Goal: Task Accomplishment & Management: Use online tool/utility

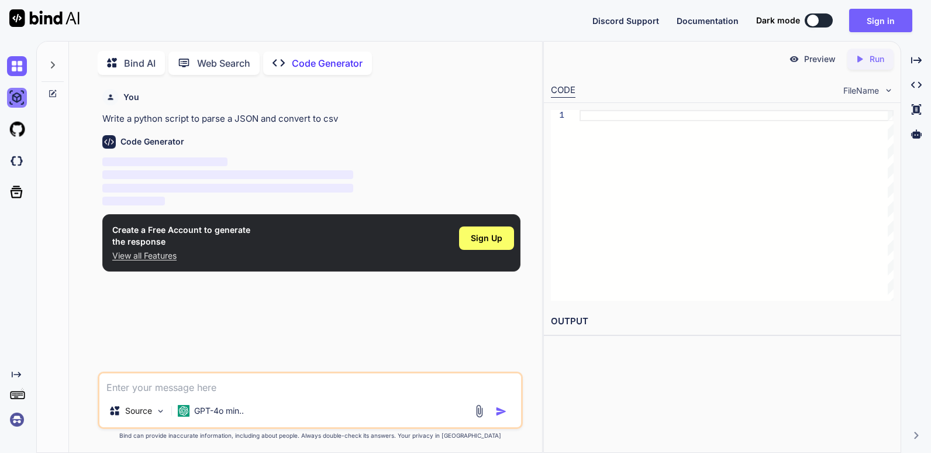
scroll to position [5, 0]
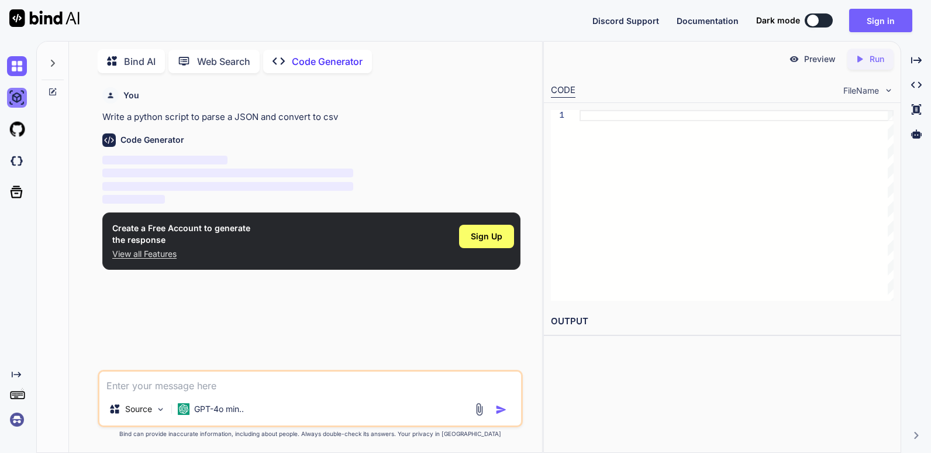
type textarea "x"
click at [890, 20] on button "Sign in" at bounding box center [880, 20] width 63 height 23
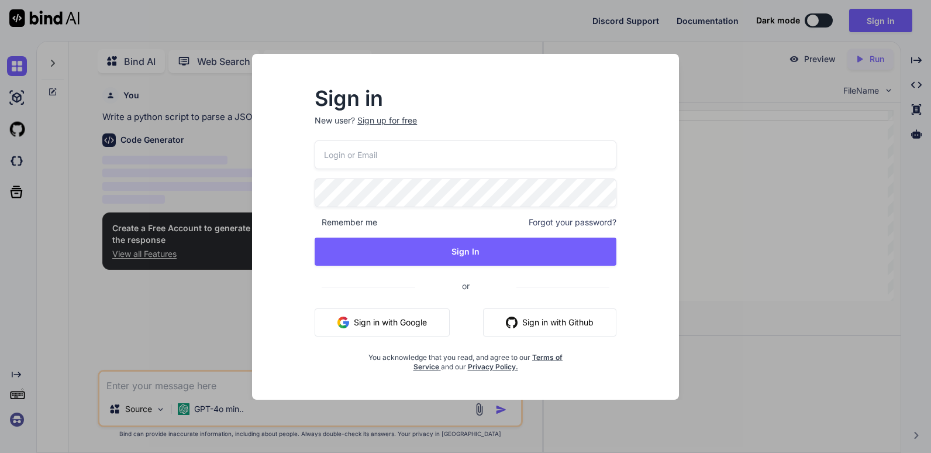
click at [401, 319] on button "Sign in with Google" at bounding box center [382, 322] width 135 height 28
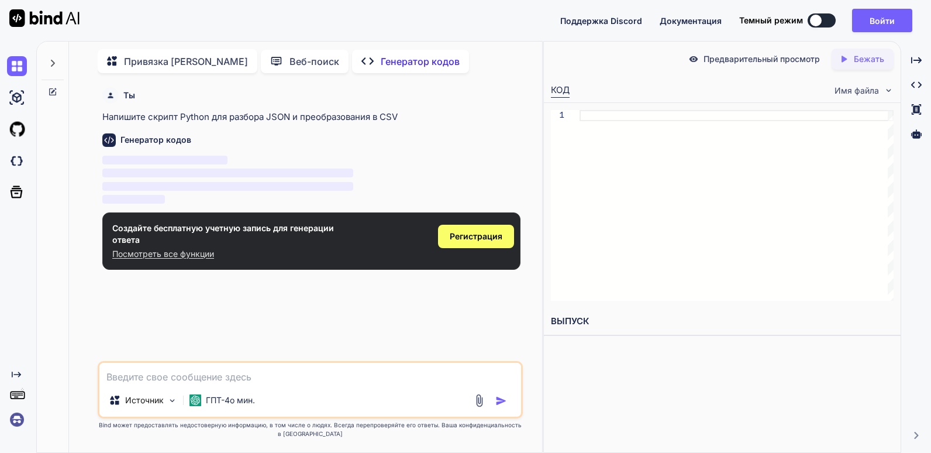
click at [825, 28] on div "Поддержка Discord Документация Темный режим Войти Created with Pixso." at bounding box center [741, 20] width 362 height 23
click at [824, 23] on button at bounding box center [822, 20] width 28 height 14
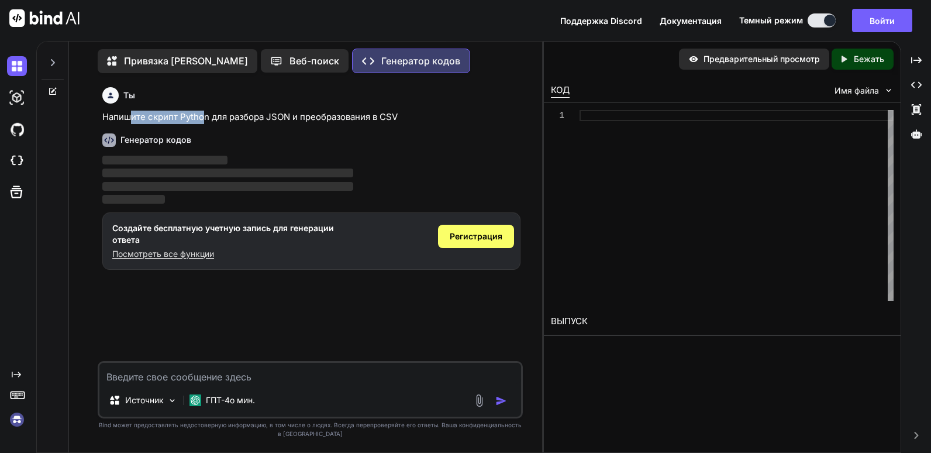
drag, startPoint x: 129, startPoint y: 116, endPoint x: 212, endPoint y: 117, distance: 82.5
click at [211, 117] on p "Напишите скрипт Python для разбора JSON и преобразования в CSV" at bounding box center [311, 117] width 418 height 13
click at [213, 117] on p "Напишите скрипт Python для разбора JSON и преобразования в CSV" at bounding box center [311, 117] width 418 height 13
click at [209, 119] on p "Напишите скрипт Python для разбора JSON и преобразования в CSV" at bounding box center [311, 117] width 418 height 13
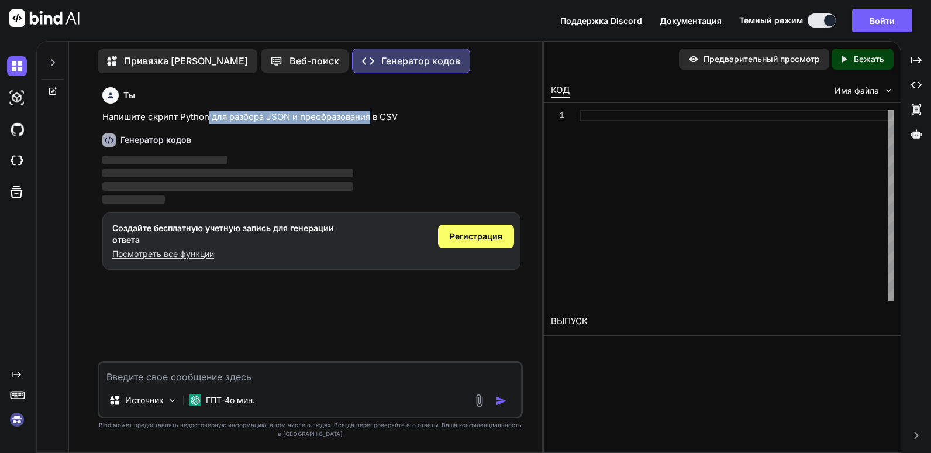
drag, startPoint x: 210, startPoint y: 119, endPoint x: 366, endPoint y: 123, distance: 156.3
click at [366, 123] on p "Напишите скрипт Python для разбора JSON и преобразования в CSV" at bounding box center [311, 117] width 418 height 13
click at [378, 118] on p "Напишите скрипт Python для разбора JSON и преобразования в CSV" at bounding box center [311, 117] width 418 height 13
click at [143, 59] on p "Привязка [PERSON_NAME]" at bounding box center [186, 61] width 124 height 14
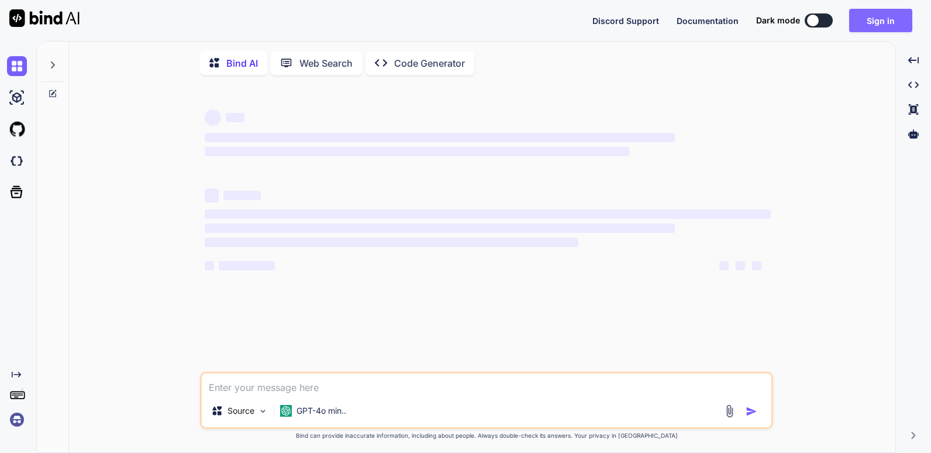
click at [885, 21] on button "Sign in" at bounding box center [880, 20] width 63 height 23
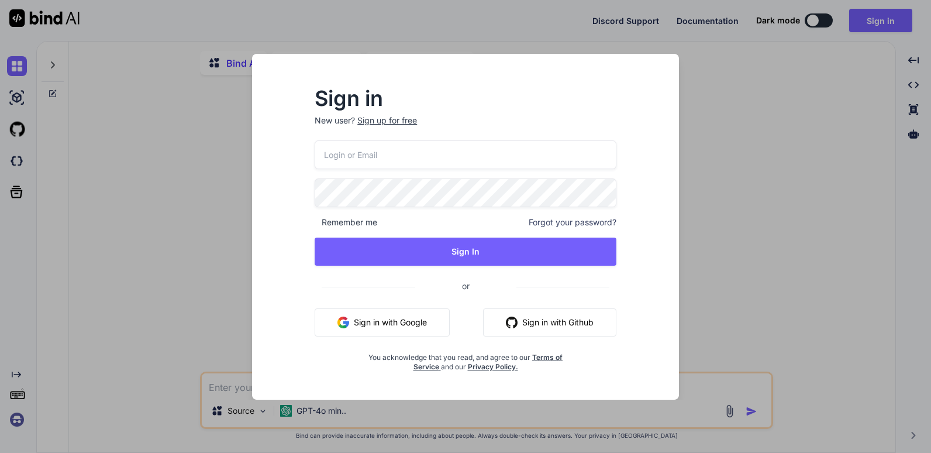
type textarea "x"
click at [410, 322] on button "Sign in with Google" at bounding box center [382, 322] width 135 height 28
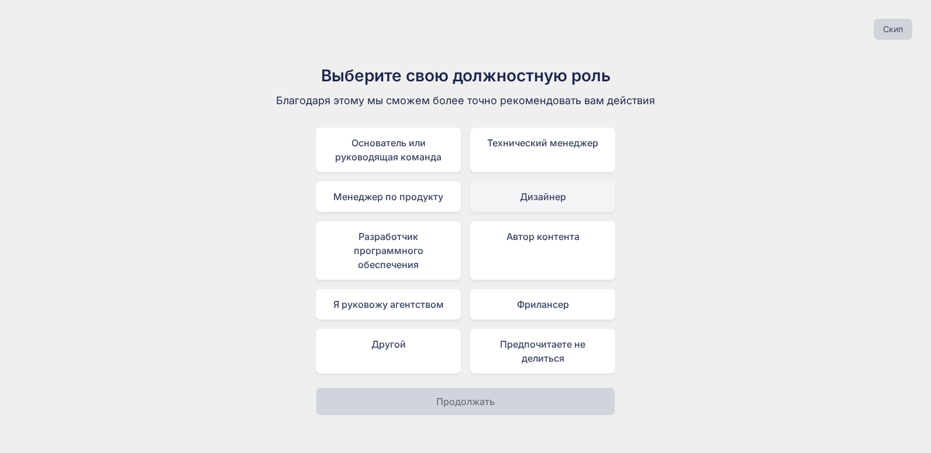
click at [570, 194] on div "Дизайнер" at bounding box center [542, 196] width 145 height 30
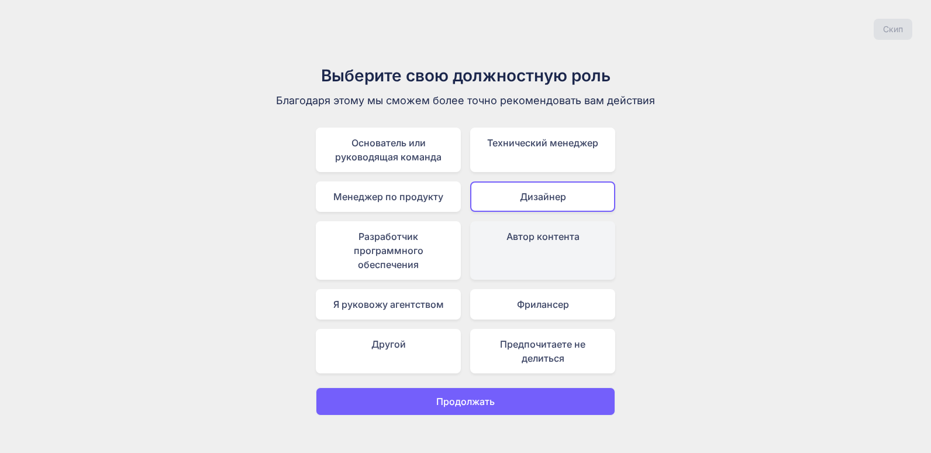
click at [546, 234] on div "Автор контента" at bounding box center [542, 250] width 145 height 59
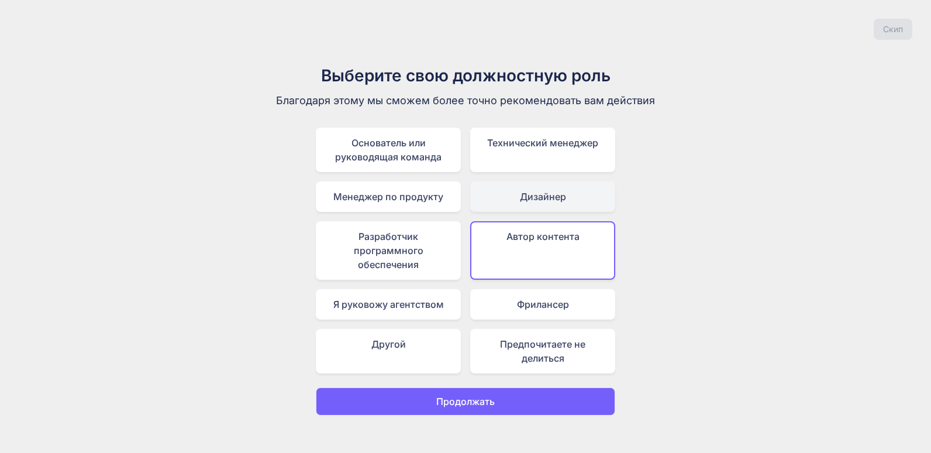
click at [534, 200] on div "Дизайнер" at bounding box center [542, 196] width 145 height 30
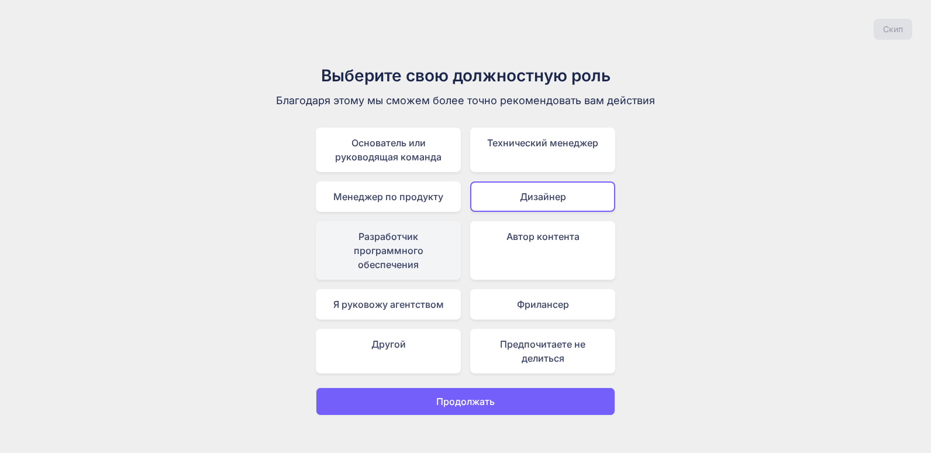
click at [426, 234] on div "Разработчик программного обеспечения" at bounding box center [388, 250] width 145 height 59
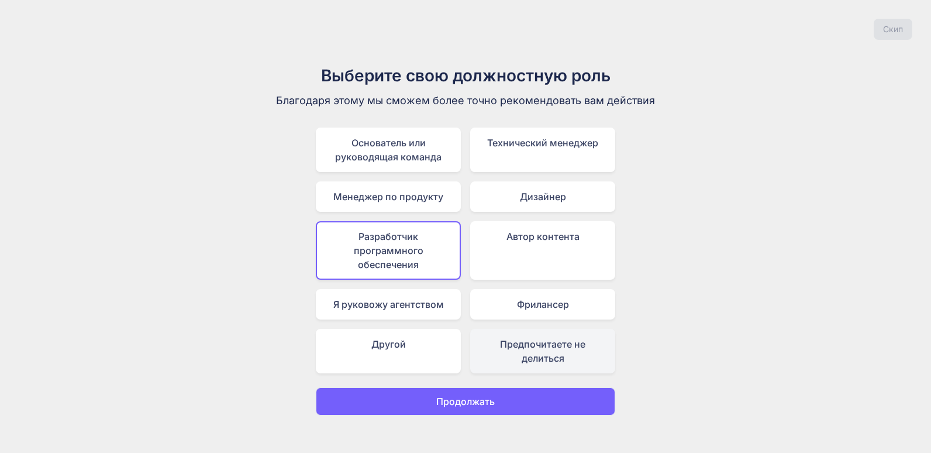
click at [538, 342] on div "Предпочитаете не делиться" at bounding box center [542, 351] width 145 height 44
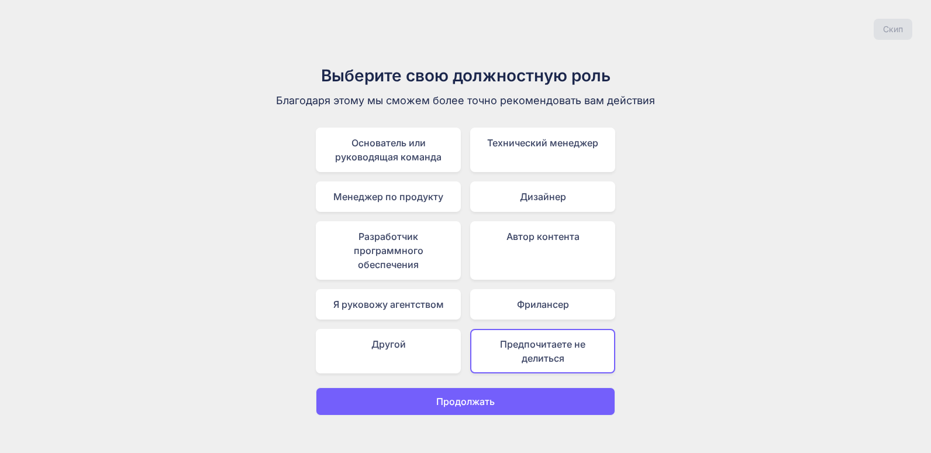
click at [511, 398] on button "Продолжать" at bounding box center [466, 401] width 300 height 28
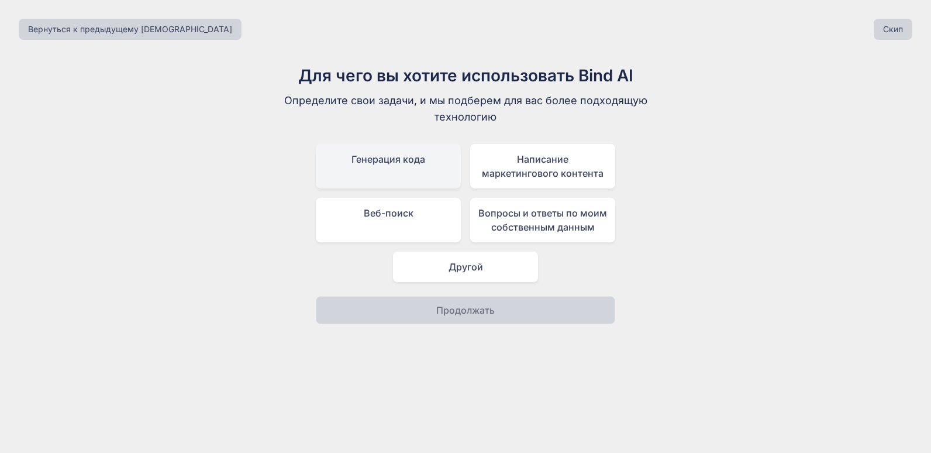
click at [428, 172] on div "Генерация кода" at bounding box center [388, 166] width 145 height 44
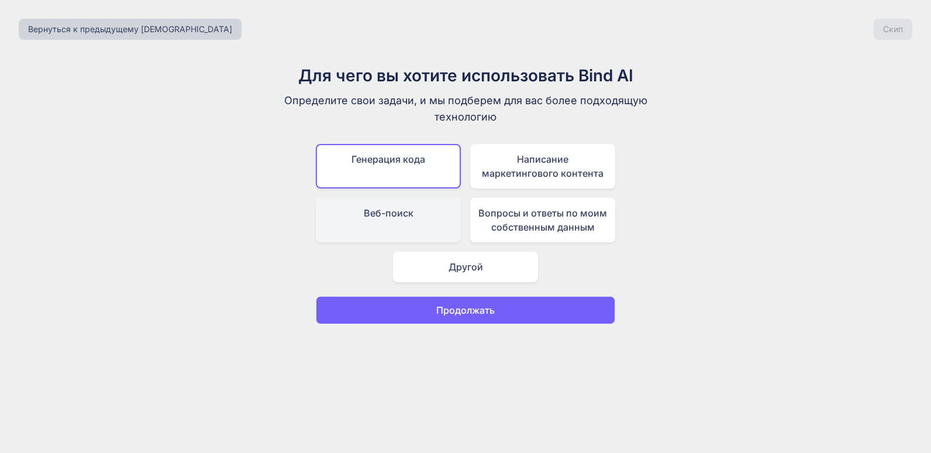
click at [427, 205] on div "Веб-поиск" at bounding box center [388, 220] width 145 height 44
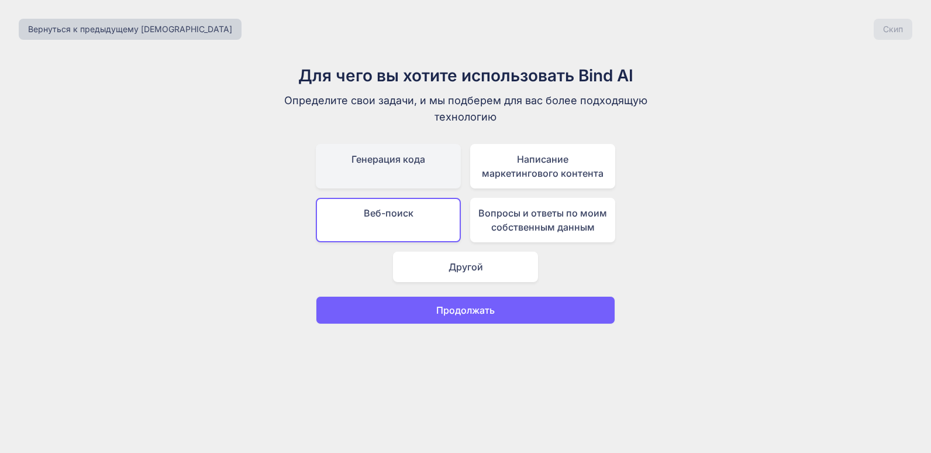
click at [448, 176] on div "Генерация кода" at bounding box center [388, 166] width 145 height 44
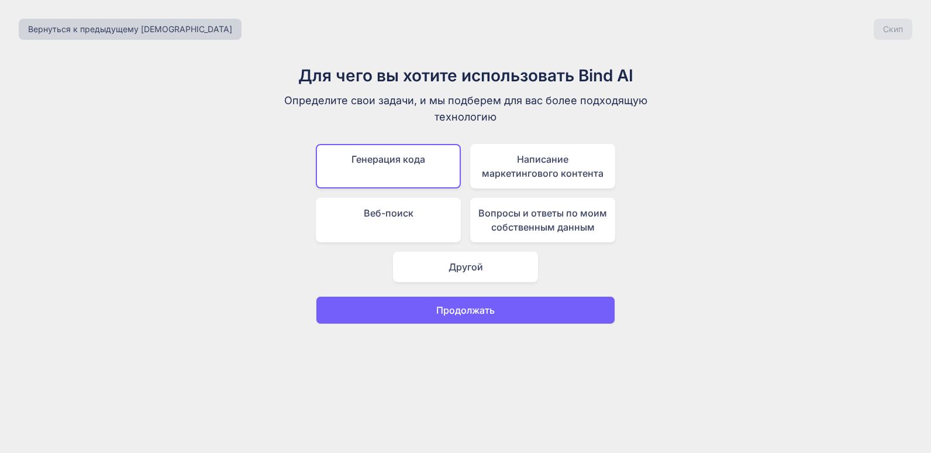
click at [462, 305] on p "Продолжать" at bounding box center [465, 310] width 59 height 14
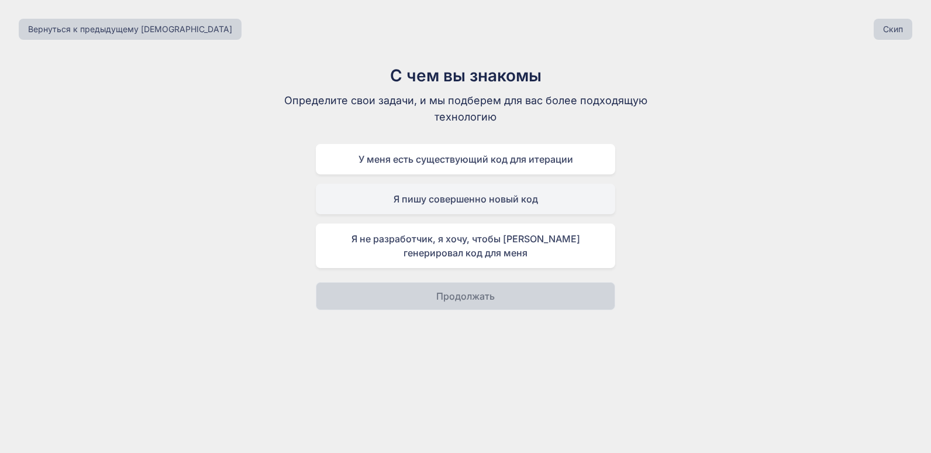
click at [393, 204] on div "Я пишу совершенно новый код" at bounding box center [466, 199] width 300 height 30
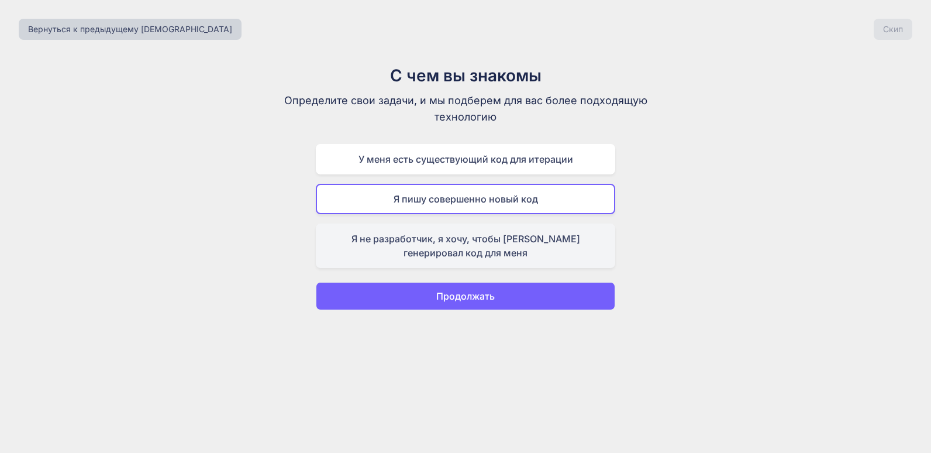
click at [458, 254] on div "Я не разработчик, я хочу, чтобы ИИ генерировал код для меня" at bounding box center [466, 245] width 300 height 44
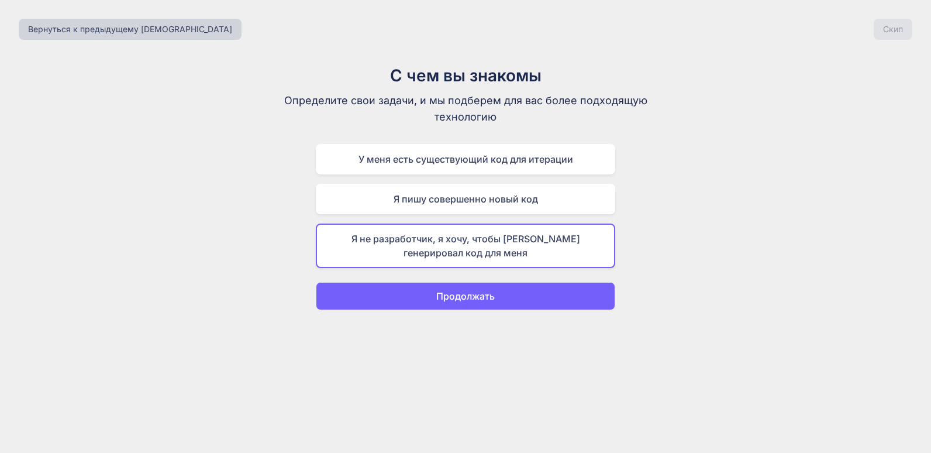
click at [458, 296] on p "Продолжать" at bounding box center [465, 296] width 59 height 14
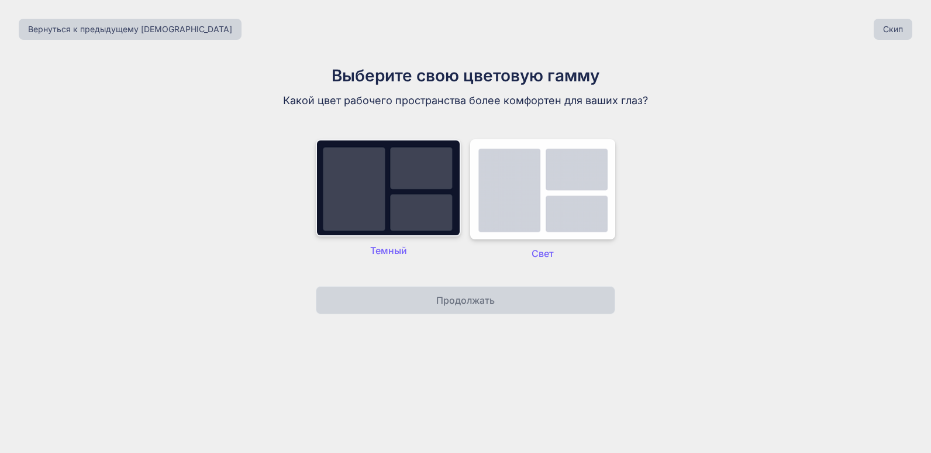
click at [401, 212] on img at bounding box center [388, 187] width 145 height 97
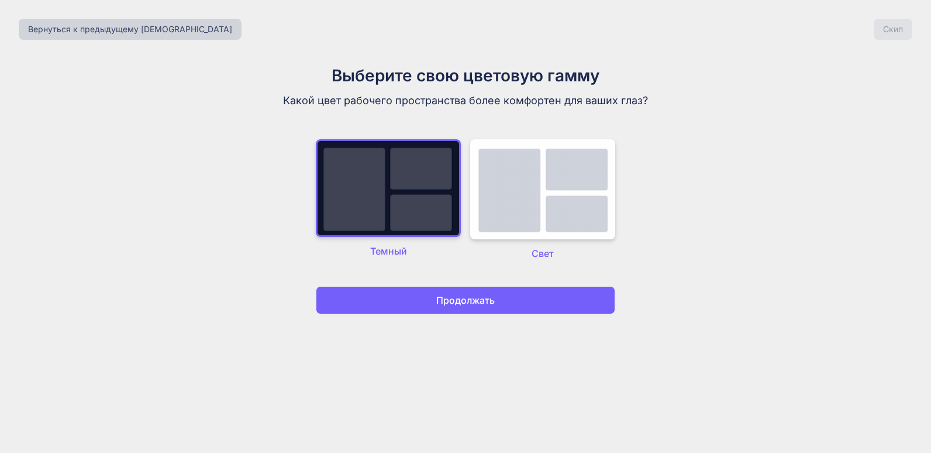
click at [427, 296] on button "Продолжать" at bounding box center [466, 300] width 300 height 28
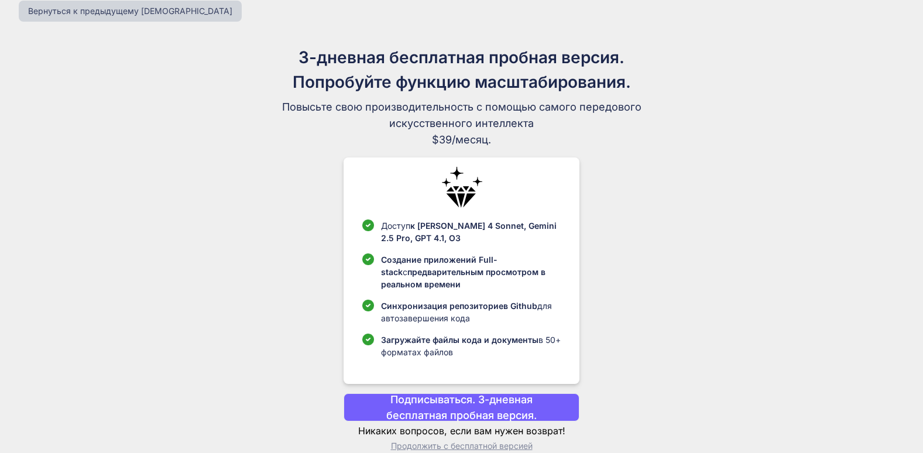
scroll to position [36, 0]
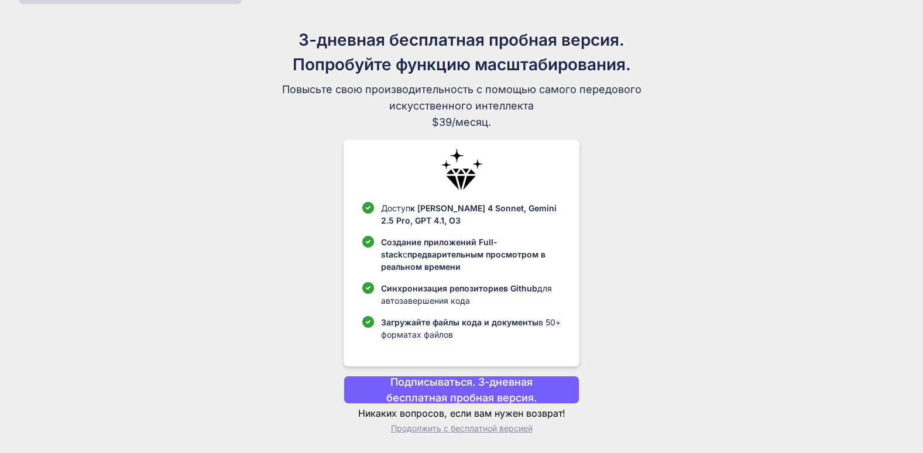
click at [439, 432] on font "Продолжить с бесплатной версией" at bounding box center [462, 428] width 142 height 10
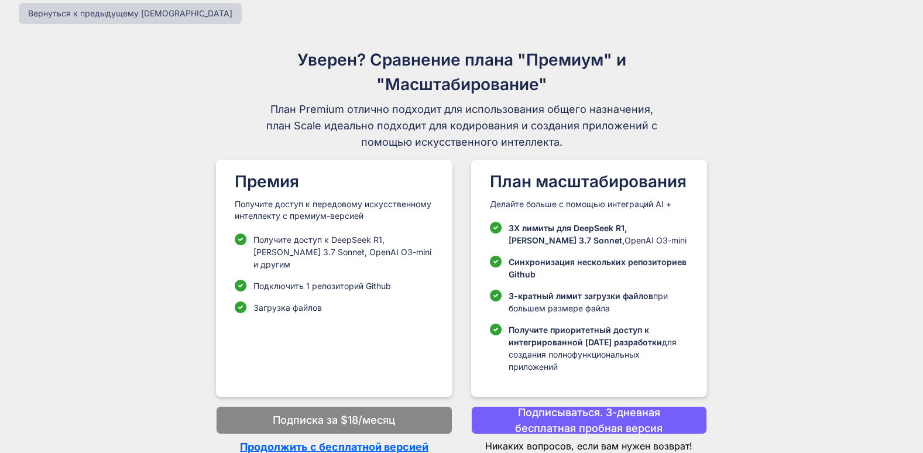
scroll to position [20, 0]
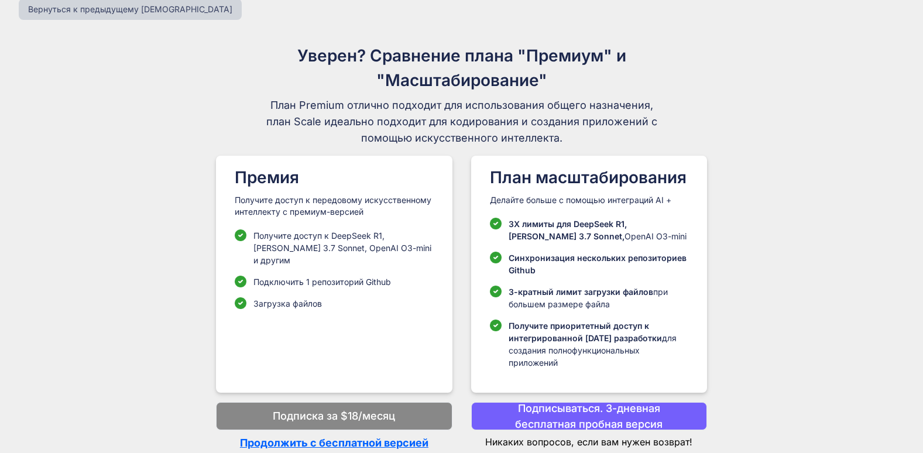
click at [397, 442] on p "Продолжить с бесплатной версией" at bounding box center [334, 443] width 236 height 16
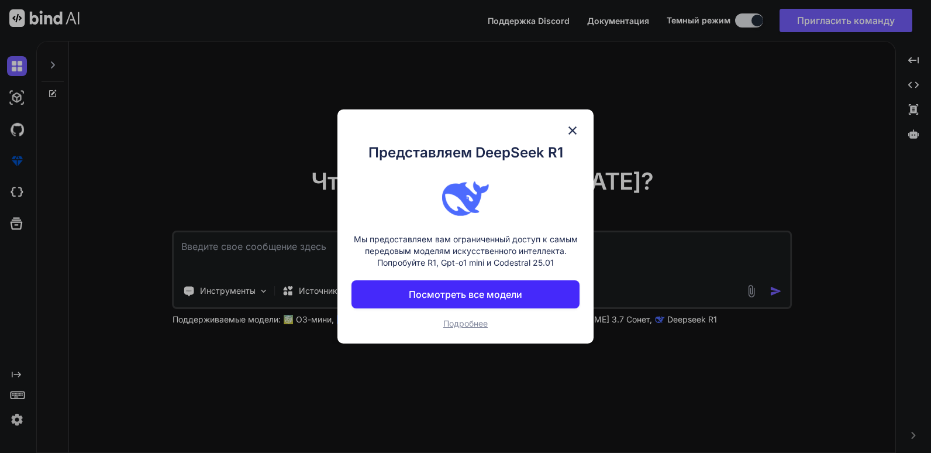
click at [494, 287] on p "Посмотреть все модели" at bounding box center [466, 294] width 114 height 14
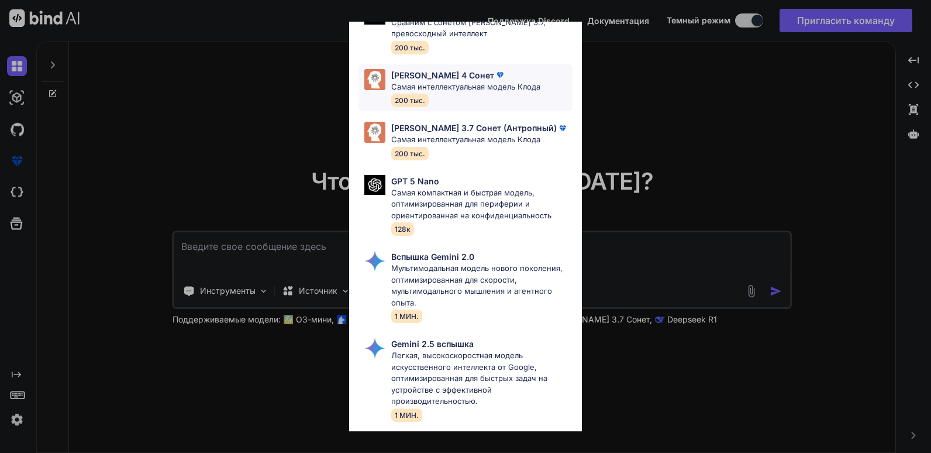
scroll to position [644, 0]
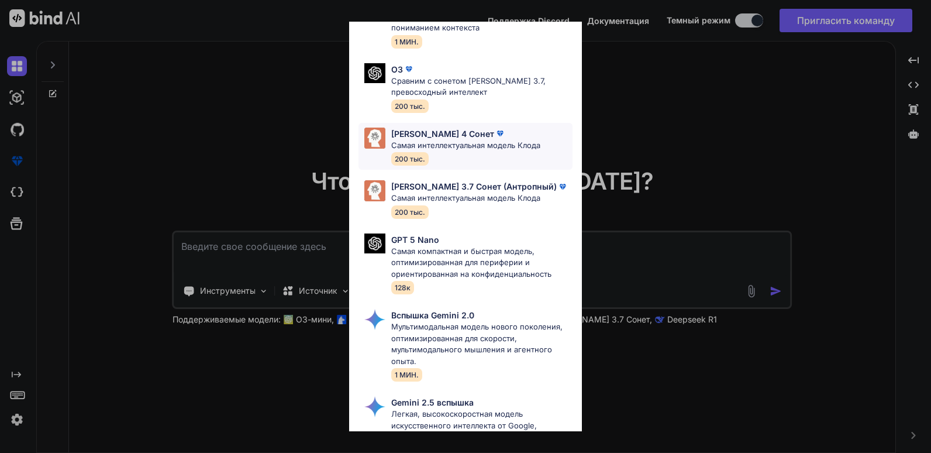
click at [444, 153] on div "Клод 4 Сонет Самая интеллектуальная модель Клода 200 тыс." at bounding box center [465, 147] width 149 height 38
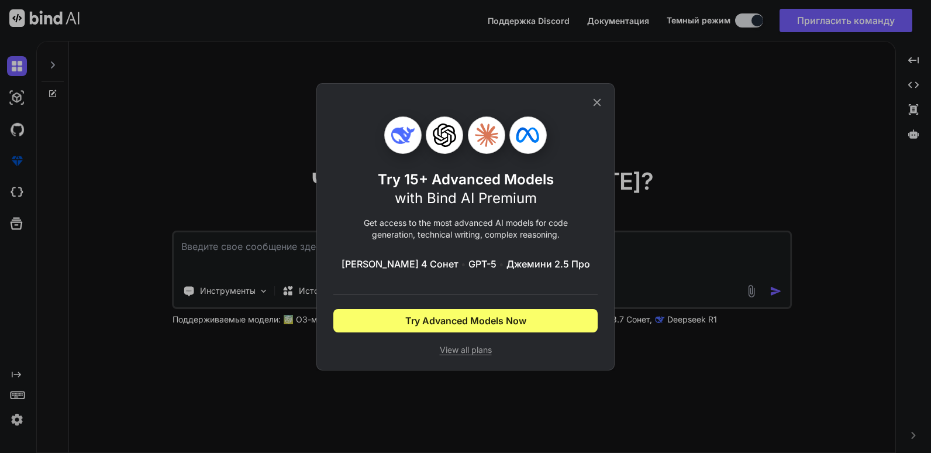
scroll to position [0, 0]
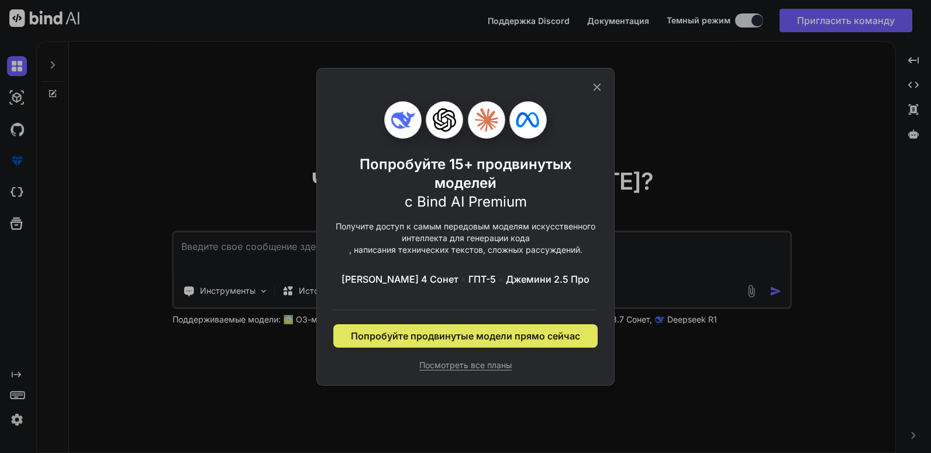
click at [464, 337] on span "Попробуйте продвинутые модели прямо сейчас" at bounding box center [465, 336] width 229 height 14
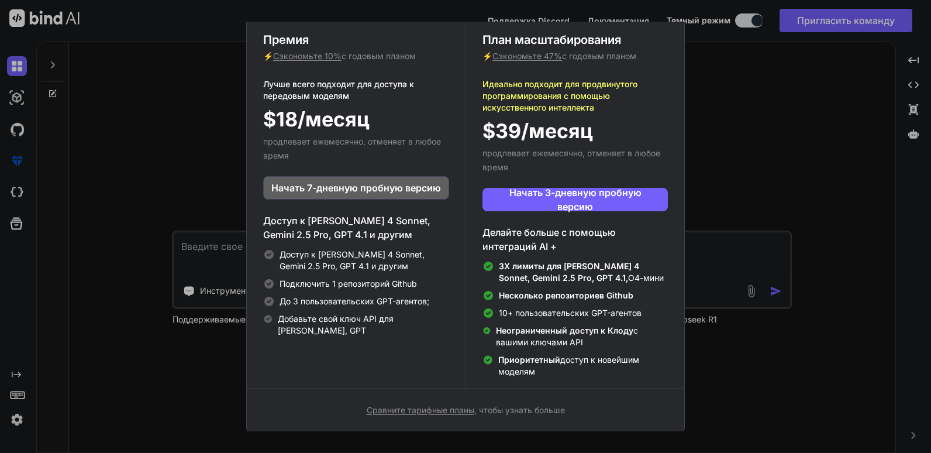
scroll to position [87, 0]
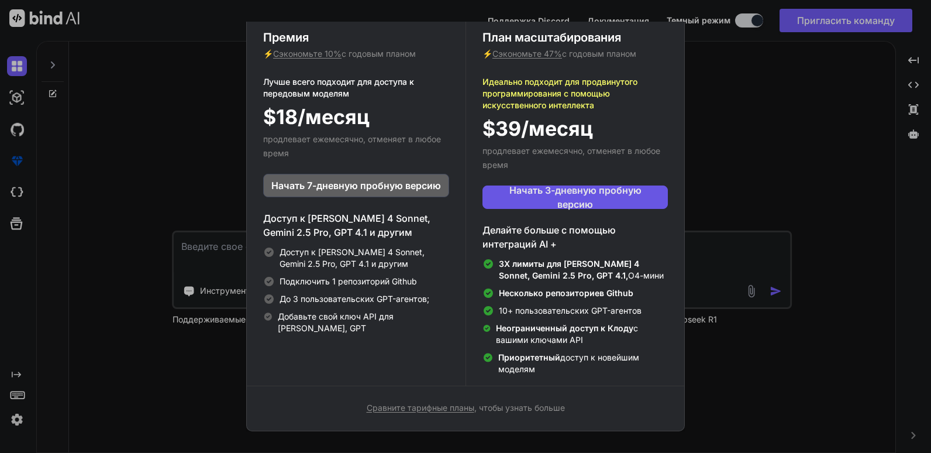
click at [567, 201] on span "Начать 3-дневную пробную версию" at bounding box center [575, 197] width 149 height 28
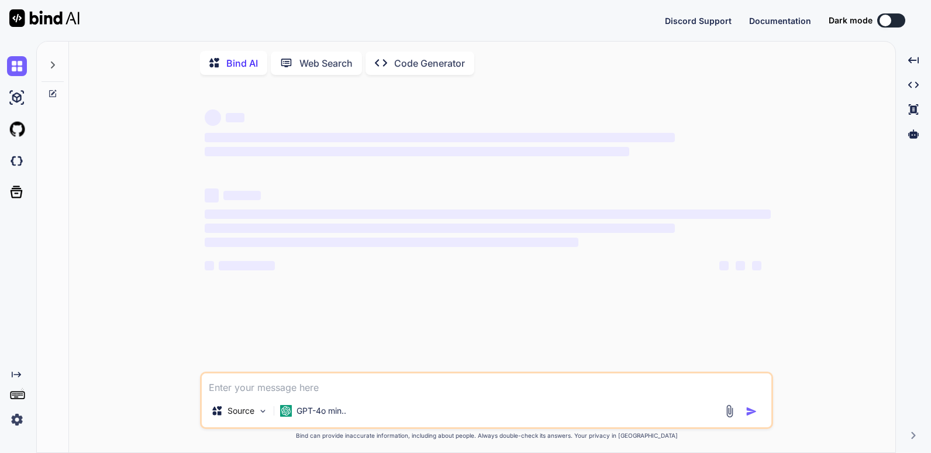
click at [888, 25] on div at bounding box center [886, 21] width 12 height 12
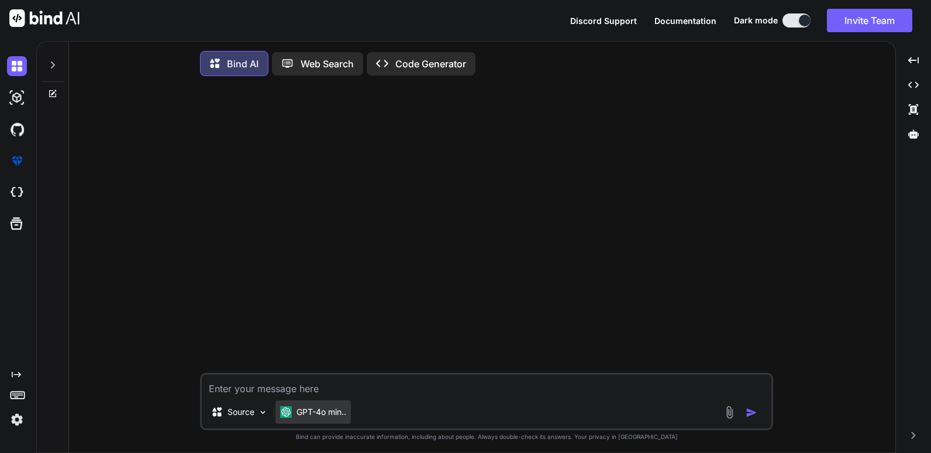
click at [317, 414] on p "GPT-4o min.." at bounding box center [322, 412] width 50 height 12
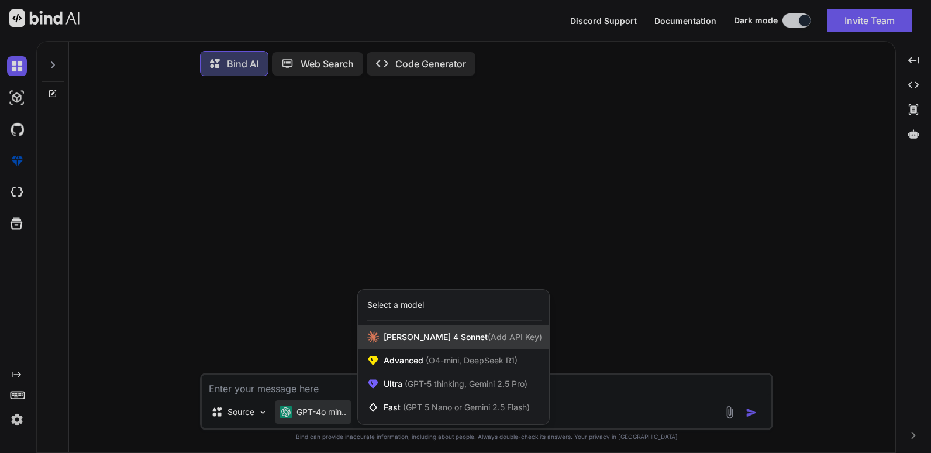
click at [438, 347] on div "Claude 4 Sonnet (Add API Key)" at bounding box center [453, 336] width 191 height 23
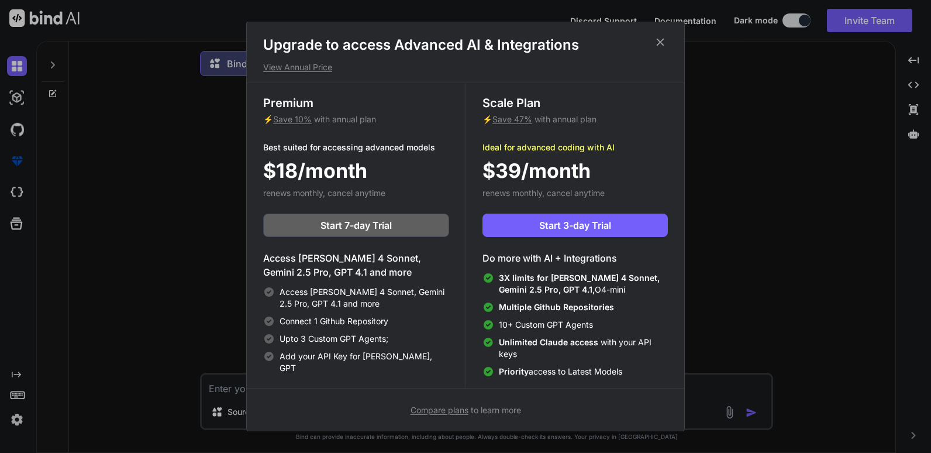
scroll to position [5, 0]
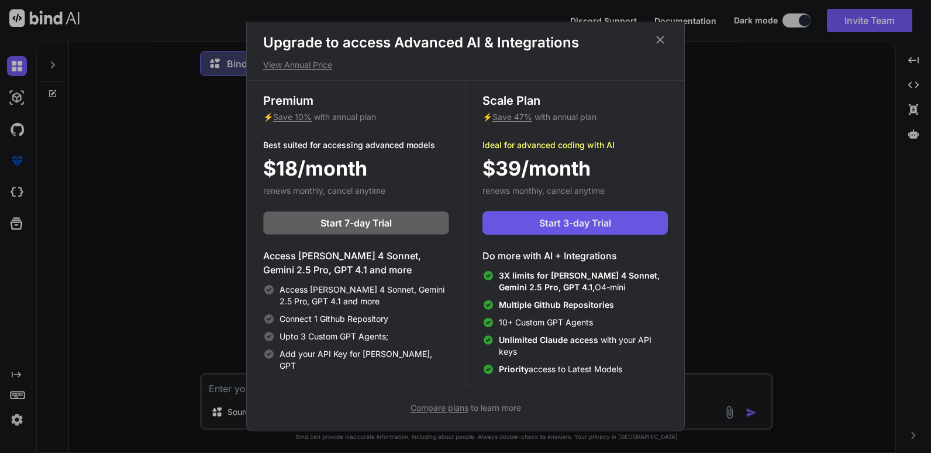
type textarea "x"
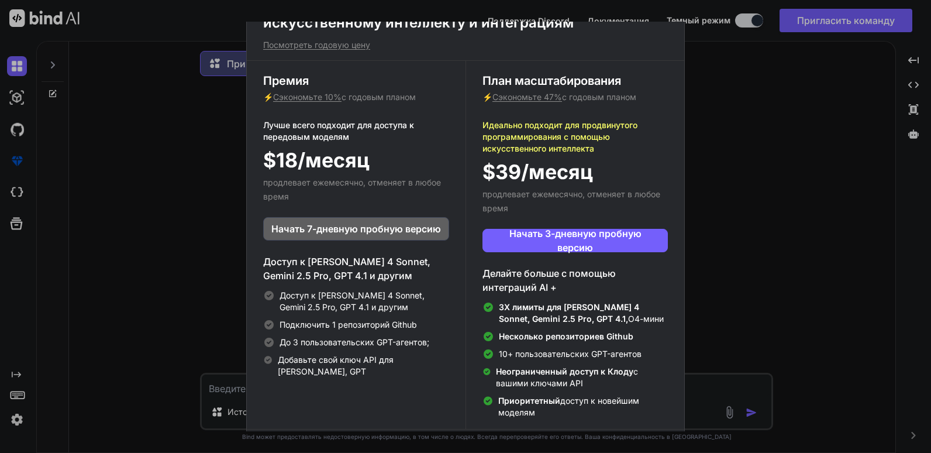
scroll to position [0, 0]
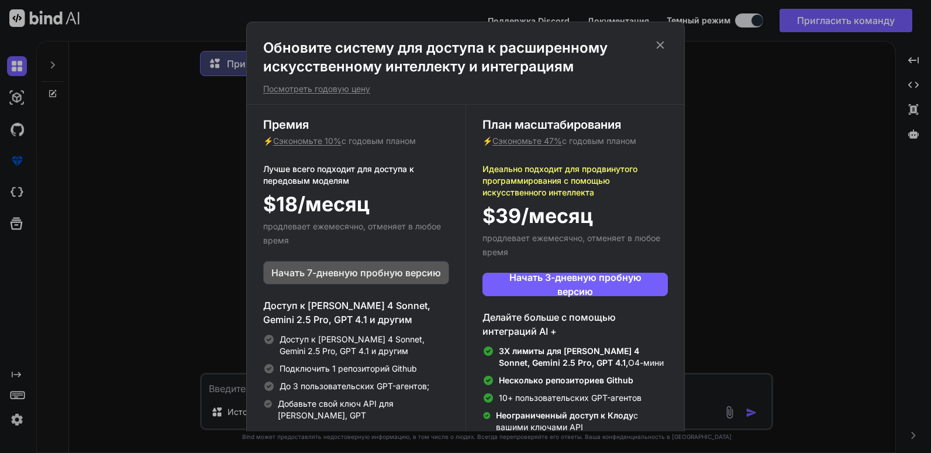
click at [361, 275] on span "Начать 7-дневную пробную версию" at bounding box center [356, 273] width 170 height 14
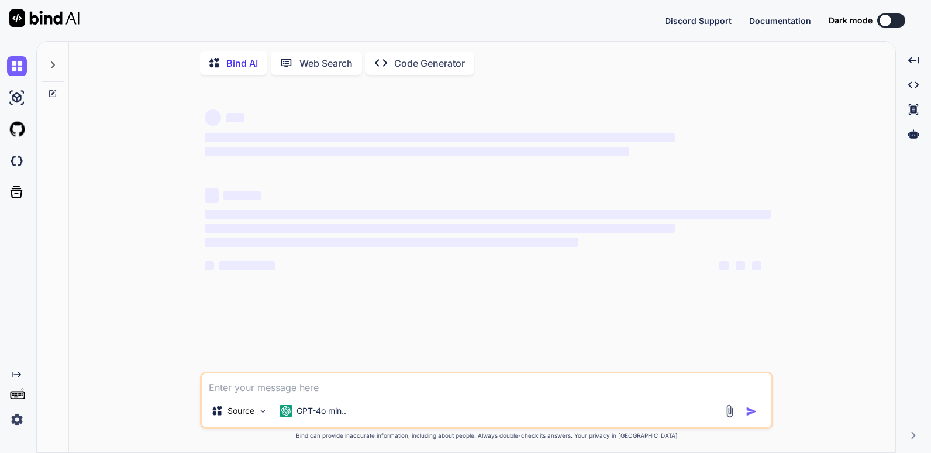
click at [886, 20] on div at bounding box center [886, 21] width 12 height 12
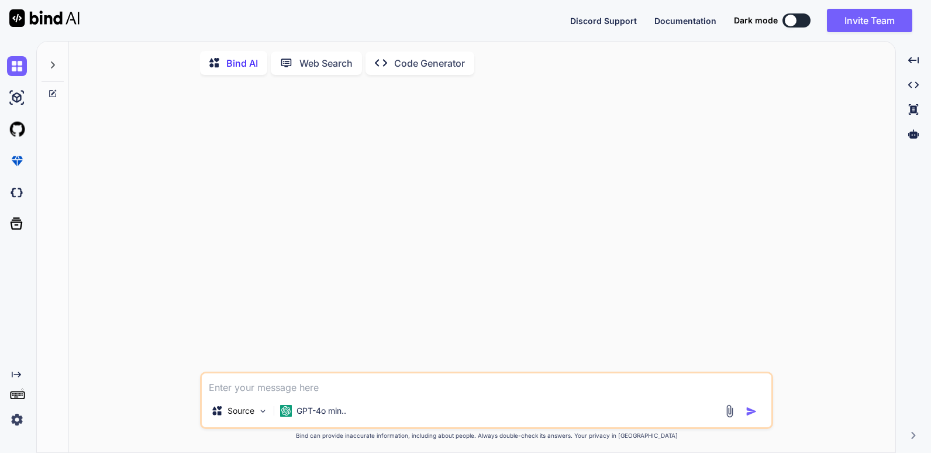
click at [795, 27] on button at bounding box center [797, 20] width 28 height 14
click at [789, 23] on div at bounding box center [791, 21] width 12 height 12
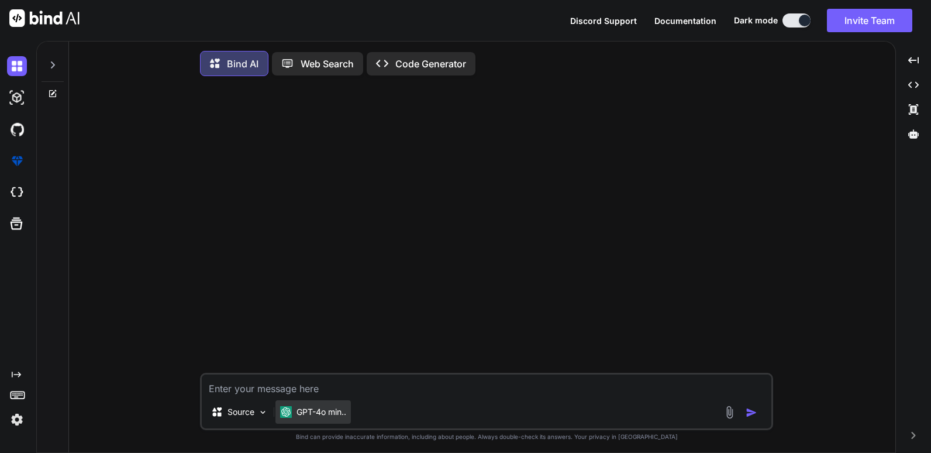
click at [309, 413] on p "GPT-4o min.." at bounding box center [322, 412] width 50 height 12
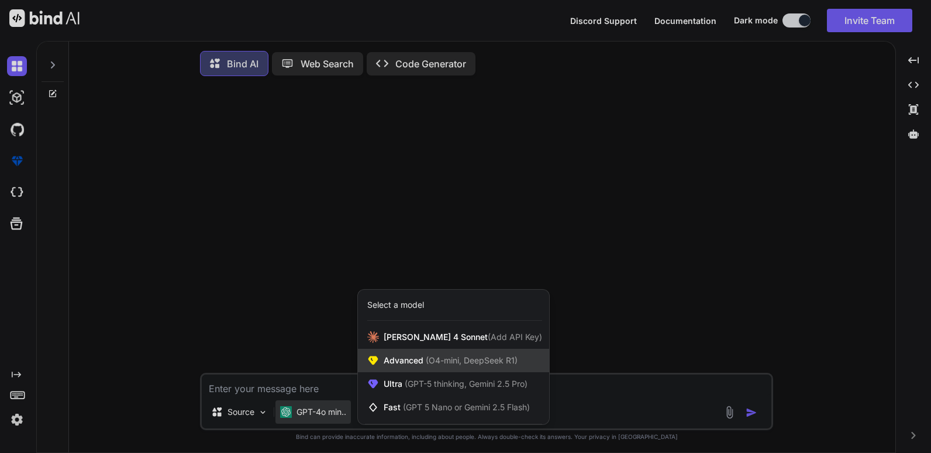
click at [428, 364] on span "(O4-mini, DeepSeek R1)" at bounding box center [471, 360] width 94 height 10
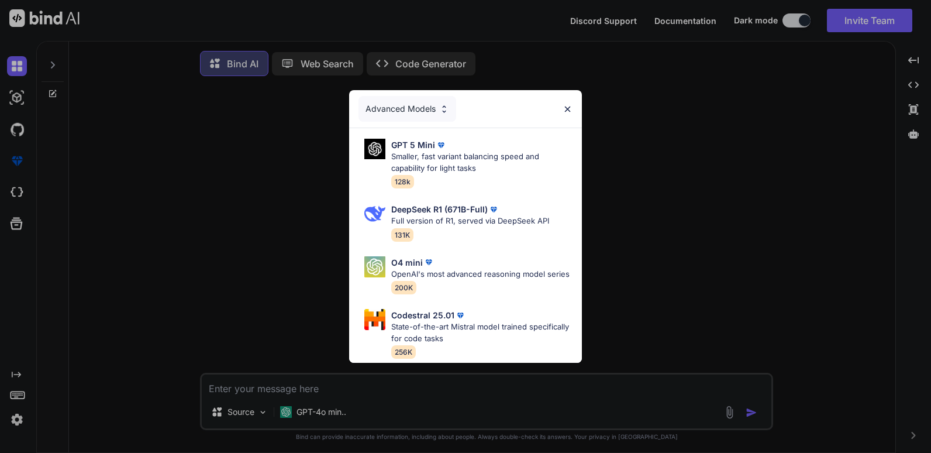
click at [564, 104] on img at bounding box center [568, 109] width 10 height 10
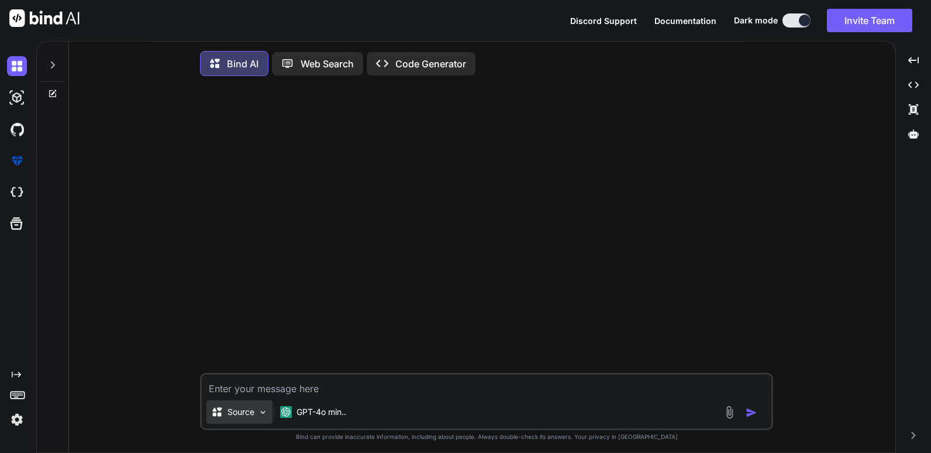
click at [235, 410] on p "Source" at bounding box center [241, 412] width 27 height 12
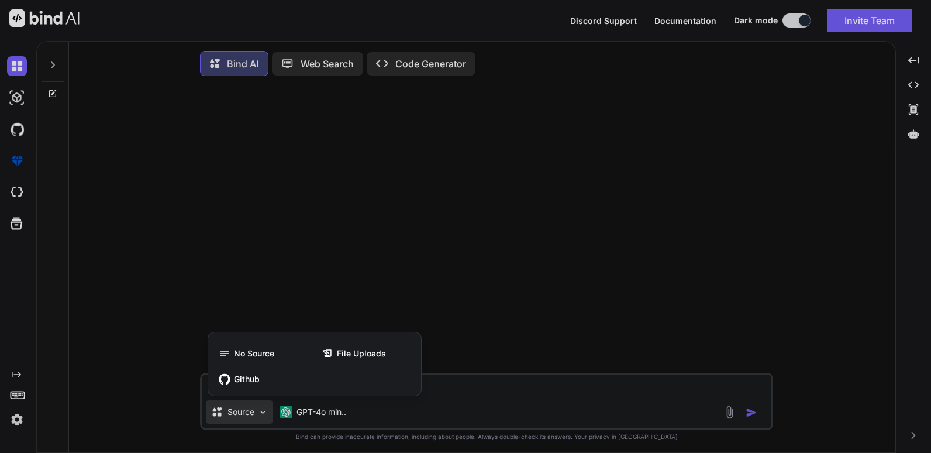
click at [20, 273] on div at bounding box center [465, 226] width 931 height 453
type textarea "x"
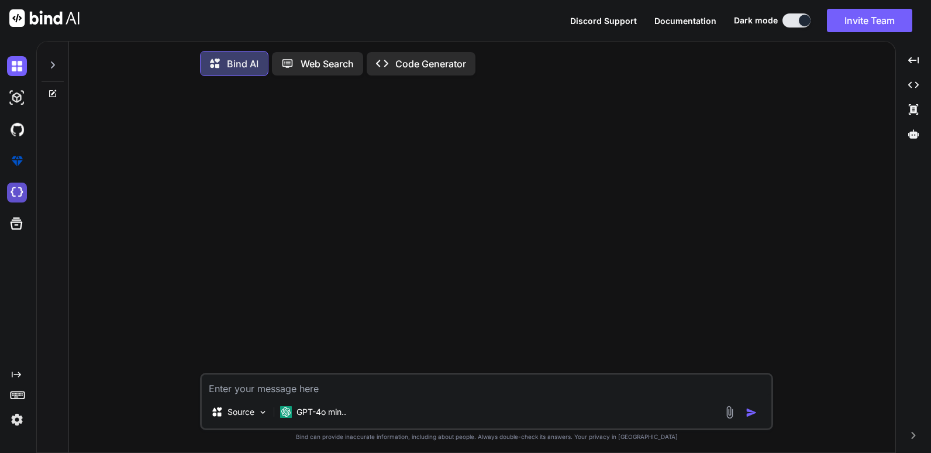
click at [9, 191] on img at bounding box center [17, 193] width 20 height 20
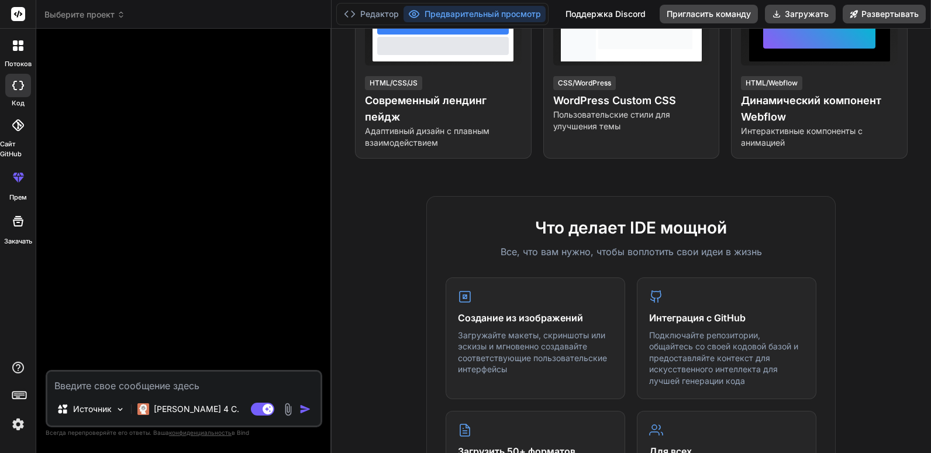
scroll to position [59, 0]
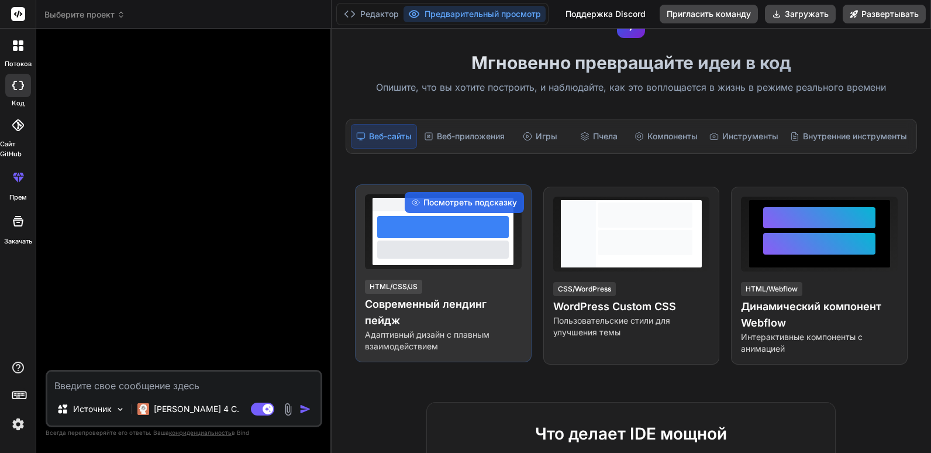
click at [414, 252] on div at bounding box center [443, 249] width 132 height 18
click at [443, 289] on div "HTML/CSS/JS Современный лендинг пейдж Адаптивный дизайн с плавным взаимодействи…" at bounding box center [443, 315] width 157 height 74
click at [462, 204] on span "Посмотреть подсказку" at bounding box center [471, 203] width 94 height 12
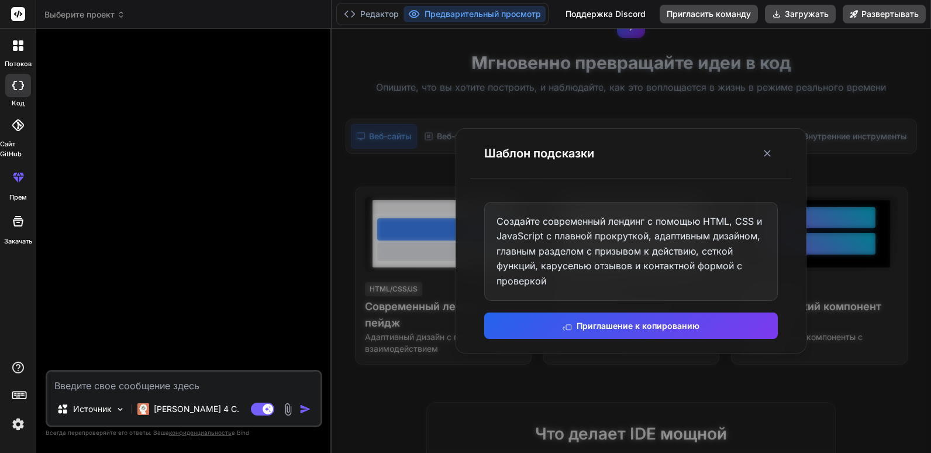
click at [555, 283] on div "Создайте современный лендинг с помощью HTML, CSS и JavaScript с плавной прокрут…" at bounding box center [631, 251] width 294 height 99
click at [553, 280] on div "Создайте современный лендинг с помощью HTML, CSS и JavaScript с плавной прокрут…" at bounding box center [631, 251] width 294 height 99
click at [583, 270] on div "Создайте современный лендинг с помощью HTML, CSS и JavaScript с плавной прокрут…" at bounding box center [631, 251] width 294 height 99
click at [768, 153] on line at bounding box center [768, 153] width 6 height 6
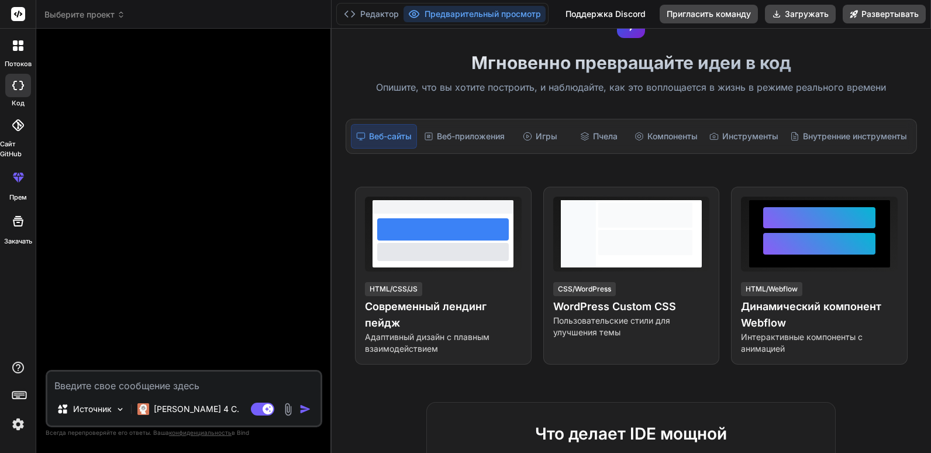
click at [140, 382] on textarea at bounding box center [183, 382] width 273 height 21
paste textarea "Loremi dolorsitametco adip-elitsed do eiusmod tempo inc utlaboree doloremagnaa …"
type textarea "x"
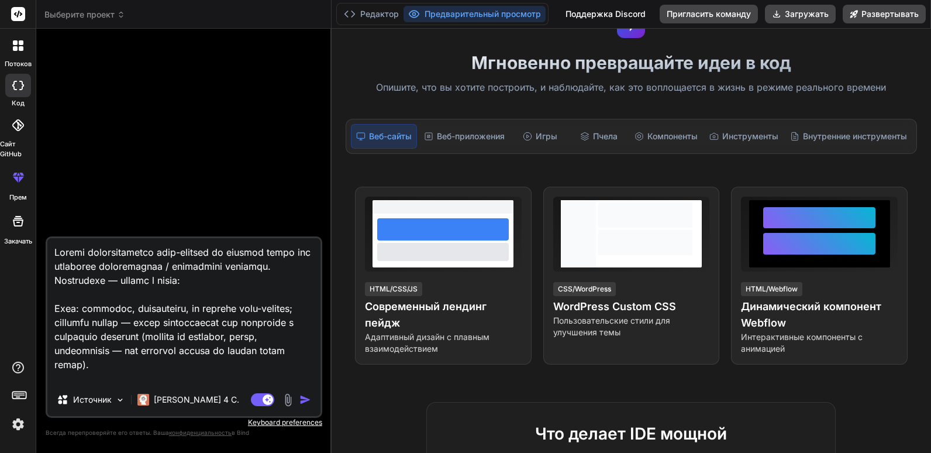
scroll to position [1307, 0]
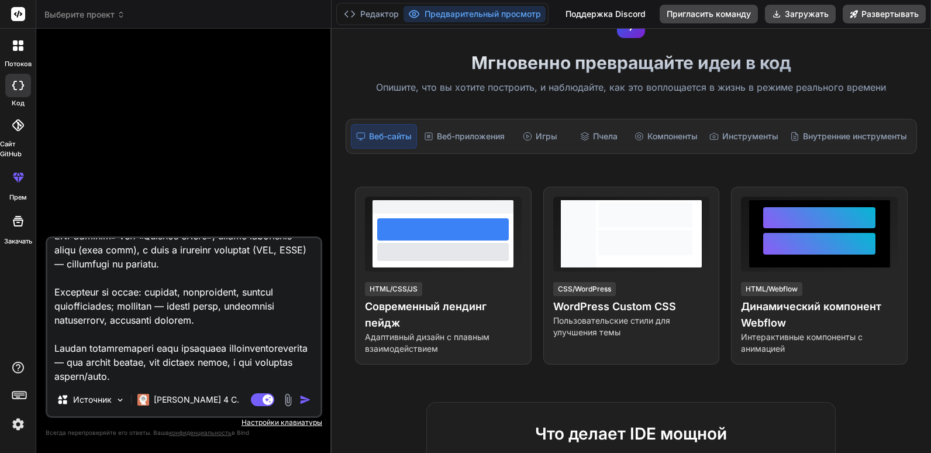
type textarea "Loremi dolorsitametco adip-elitsed do eiusmod tempo inc utlaboree doloremagnaa …"
click at [300, 398] on img "button" at bounding box center [306, 400] width 12 height 12
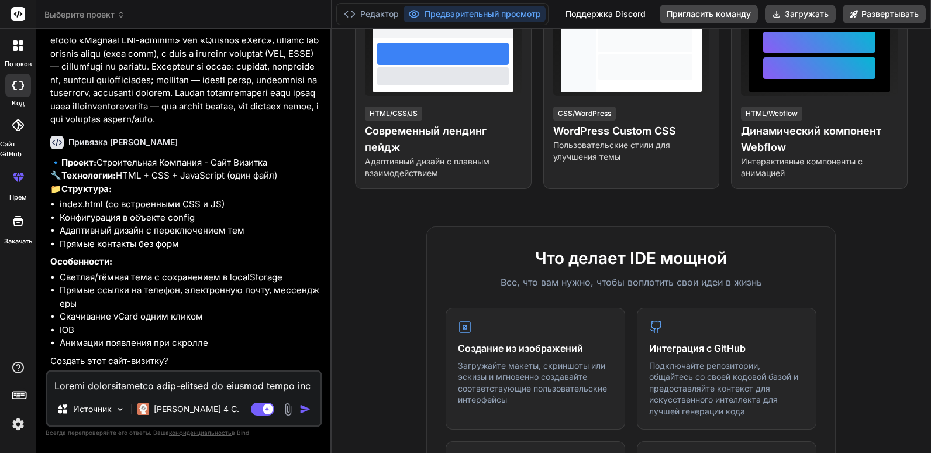
scroll to position [754, 0]
type textarea "x"
click at [106, 383] on textarea at bounding box center [183, 382] width 273 height 21
click at [105, 380] on textarea at bounding box center [183, 382] width 273 height 21
click at [130, 388] on textarea at bounding box center [183, 382] width 273 height 21
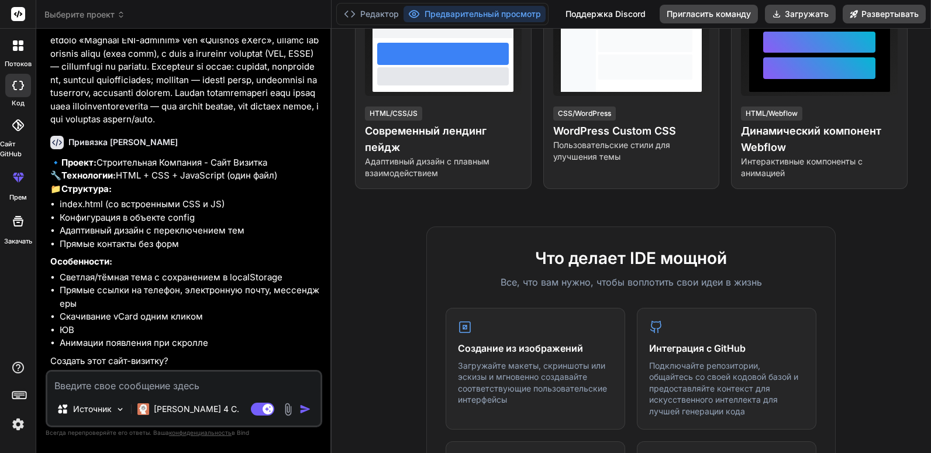
type textarea "x"
type textarea "Д"
type textarea "x"
type textarea "Да"
type textarea "x"
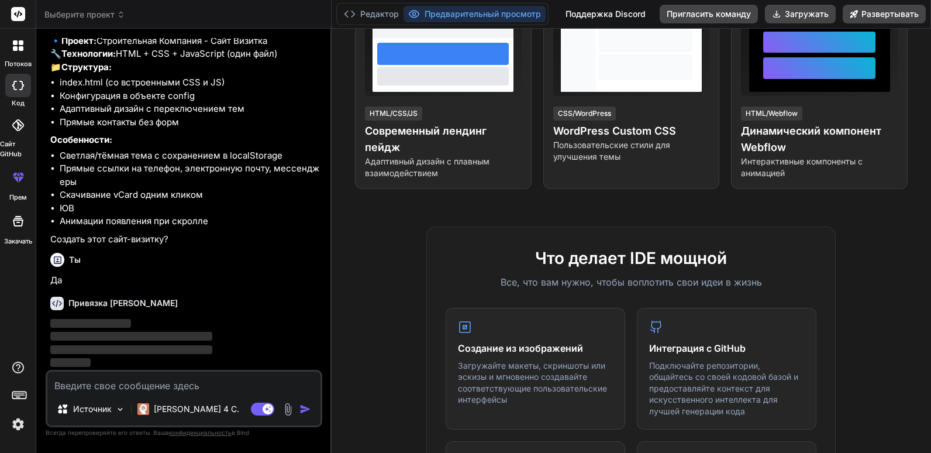
scroll to position [875, 0]
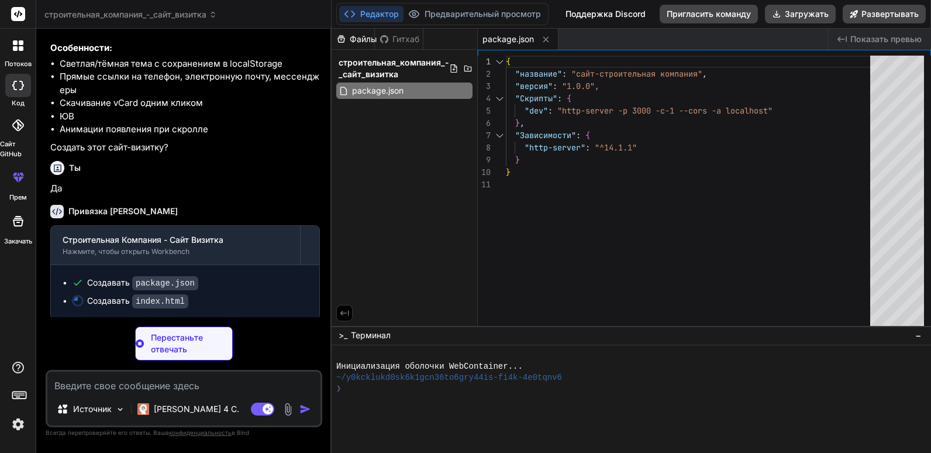
click at [400, 190] on div "Файлы Гитхаб строительная_компания_-_сайт_визитка package.json" at bounding box center [405, 177] width 146 height 297
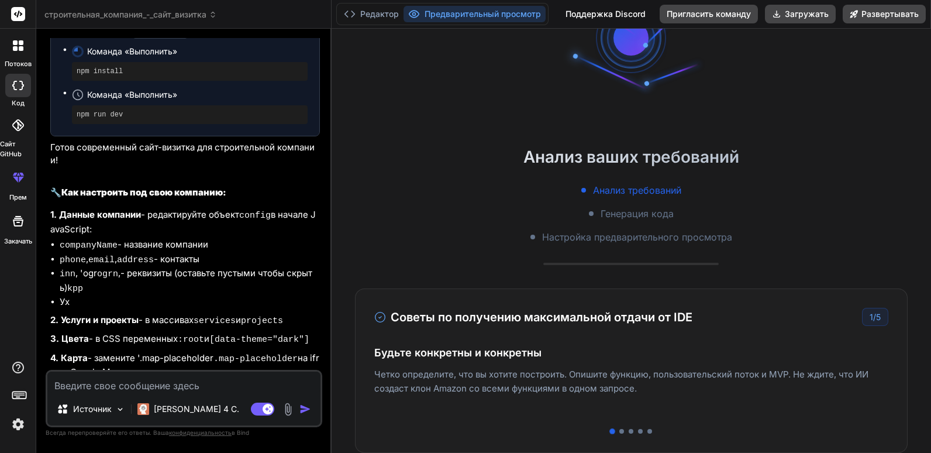
scroll to position [0, 0]
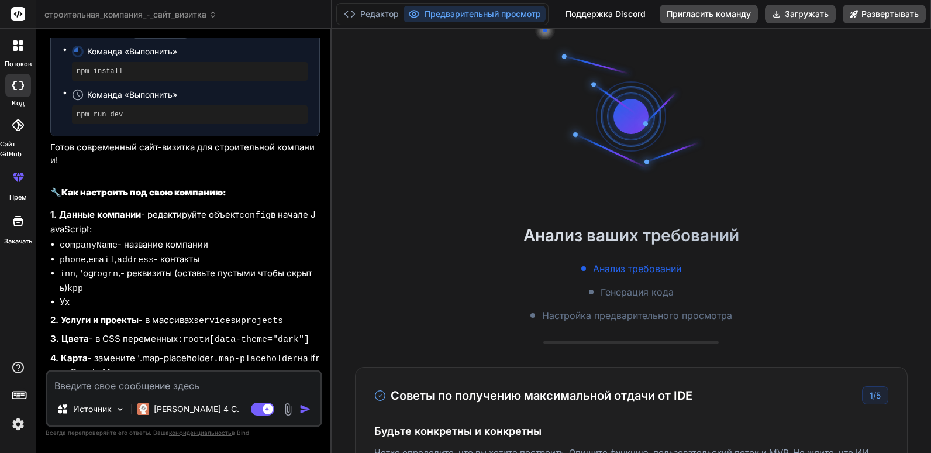
type textarea "x"
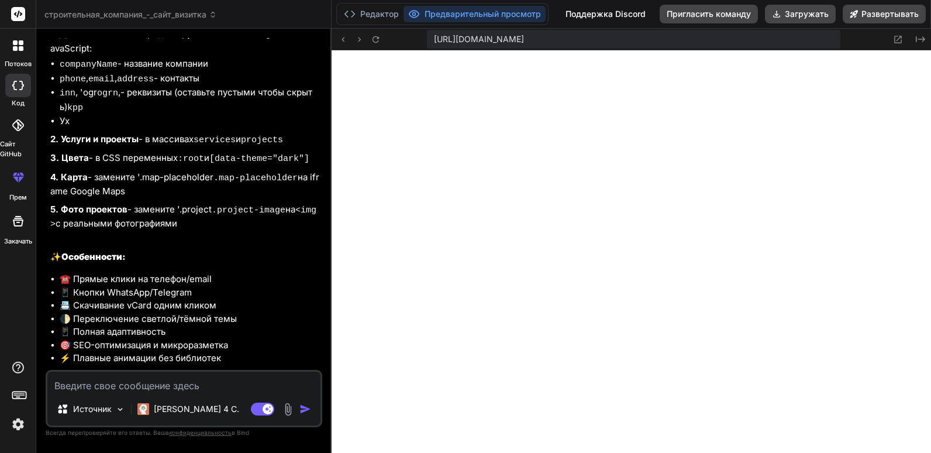
scroll to position [1422, 0]
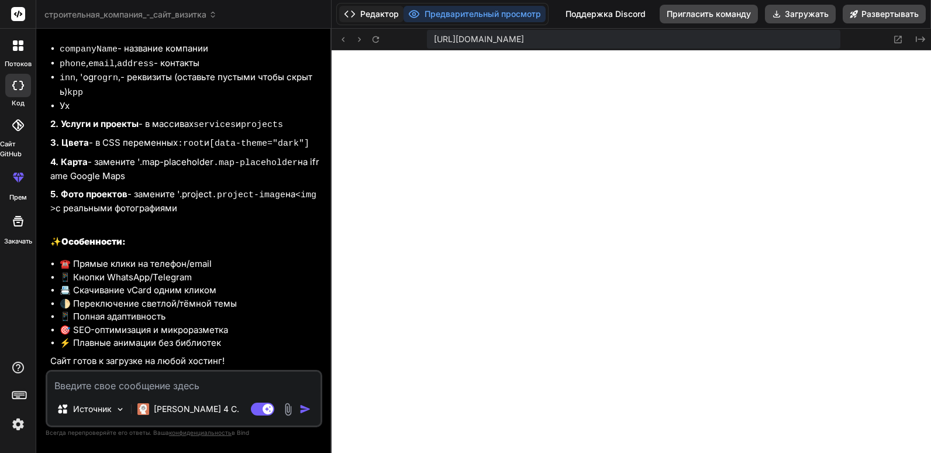
click at [376, 15] on font "Редактор" at bounding box center [379, 14] width 39 height 12
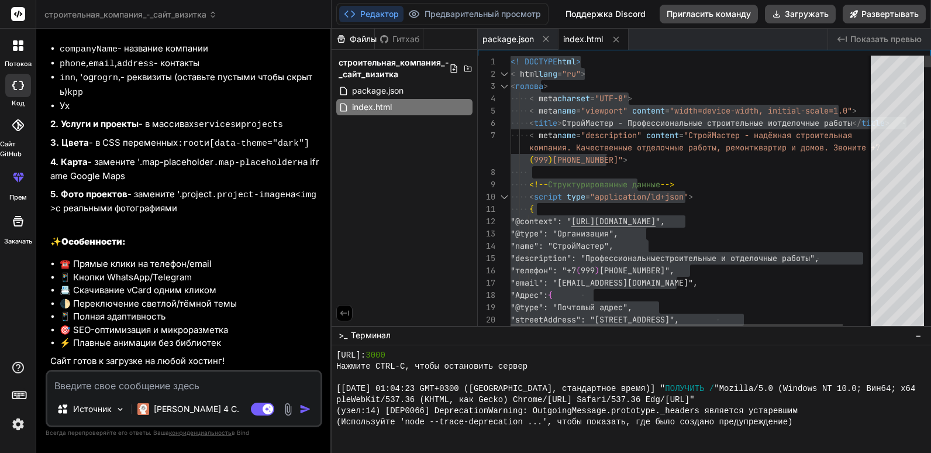
click at [569, 132] on span "name" at bounding box center [567, 135] width 19 height 11
click at [569, 134] on span "name" at bounding box center [567, 135] width 19 height 11
click at [571, 107] on span "name" at bounding box center [567, 110] width 19 height 11
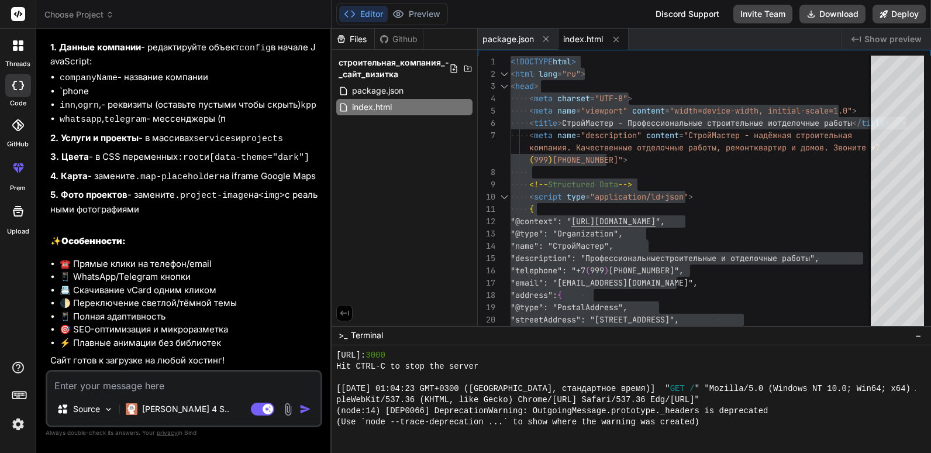
scroll to position [1382, 0]
type textarea "<!DOCTYPE html> <html lang="ru"> <head> <meta charset="UTF-8"> <meta name="view…"
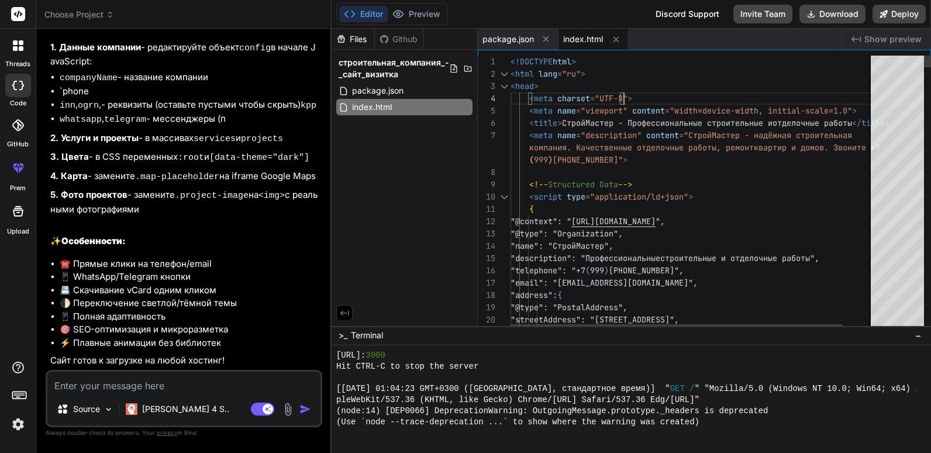
click at [659, 132] on span "content" at bounding box center [662, 135] width 33 height 11
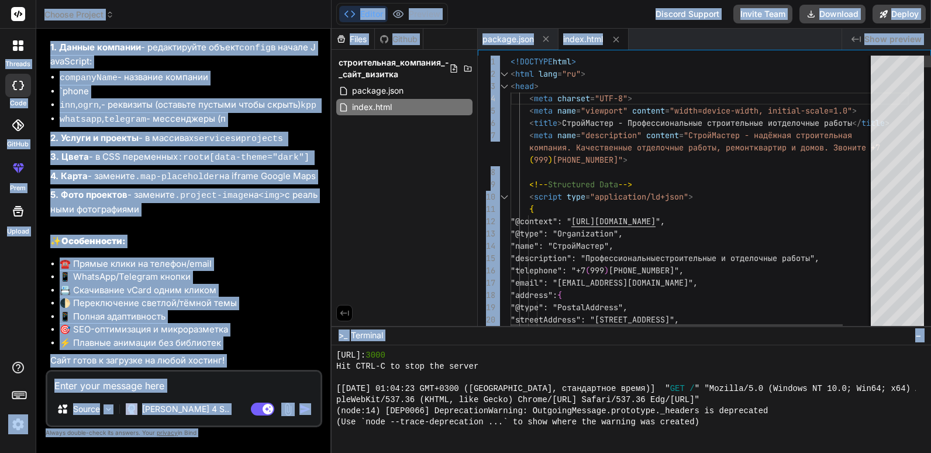
click at [659, 132] on span "content" at bounding box center [662, 135] width 33 height 11
click at [632, 133] on span ""description"" at bounding box center [611, 135] width 61 height 11
click at [439, 180] on div "Files Github строительная_компания_-_сайт_визитка package.json index.html" at bounding box center [405, 177] width 146 height 297
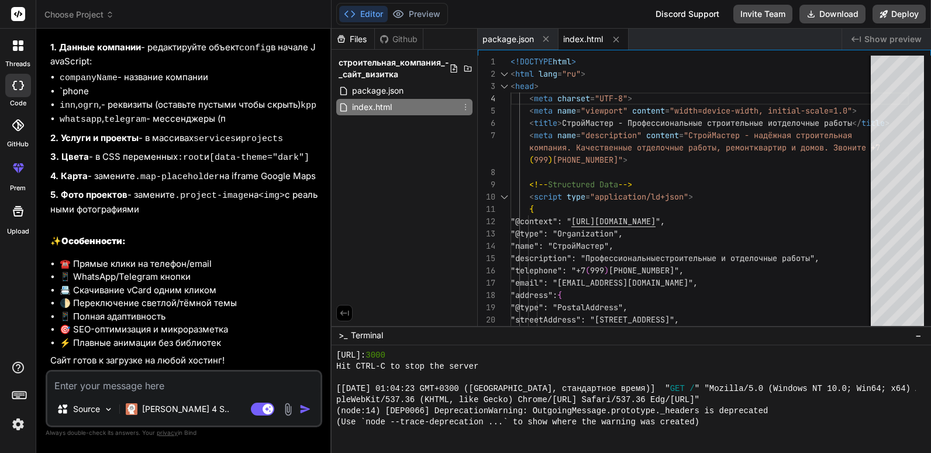
drag, startPoint x: 423, startPoint y: 108, endPoint x: 407, endPoint y: 153, distance: 47.7
click at [403, 157] on div "Files Github строительная_компания_-_сайт_визитка package.json index.html" at bounding box center [405, 177] width 146 height 297
click at [465, 106] on icon at bounding box center [465, 106] width 9 height 9
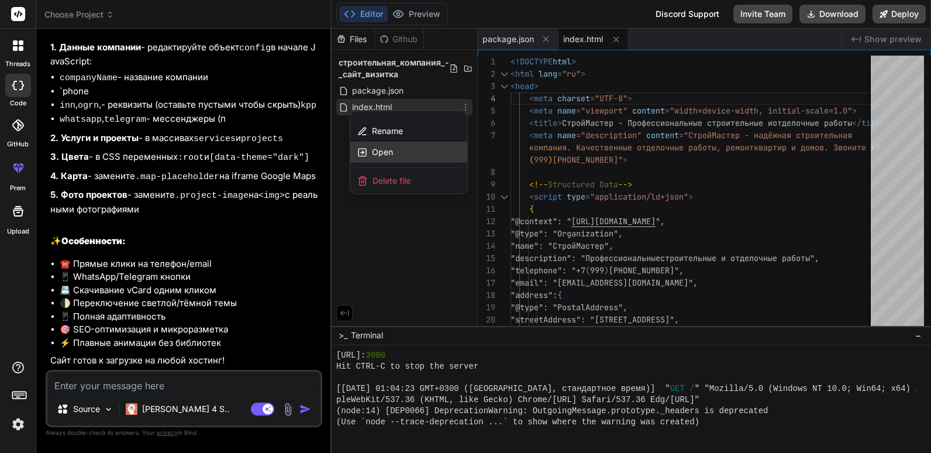
click at [419, 152] on div "Open" at bounding box center [408, 152] width 117 height 21
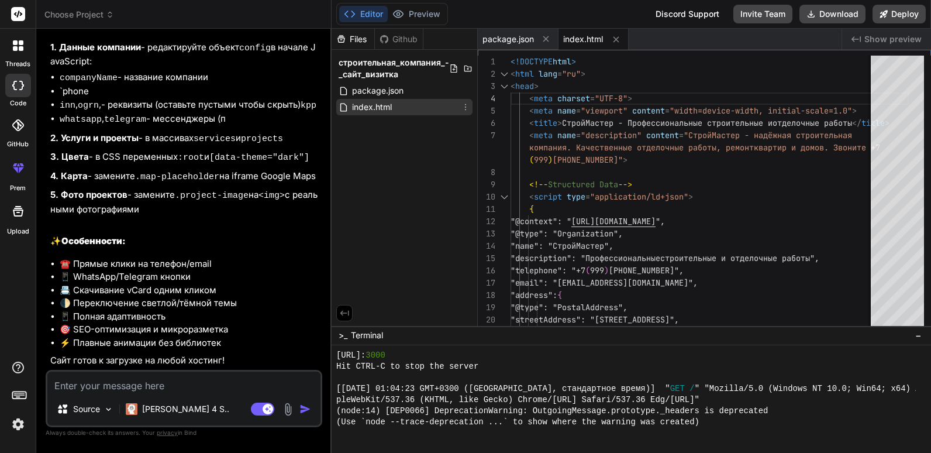
click at [429, 111] on div "index.html" at bounding box center [404, 107] width 136 height 16
click at [824, 15] on font "Download" at bounding box center [839, 14] width 39 height 12
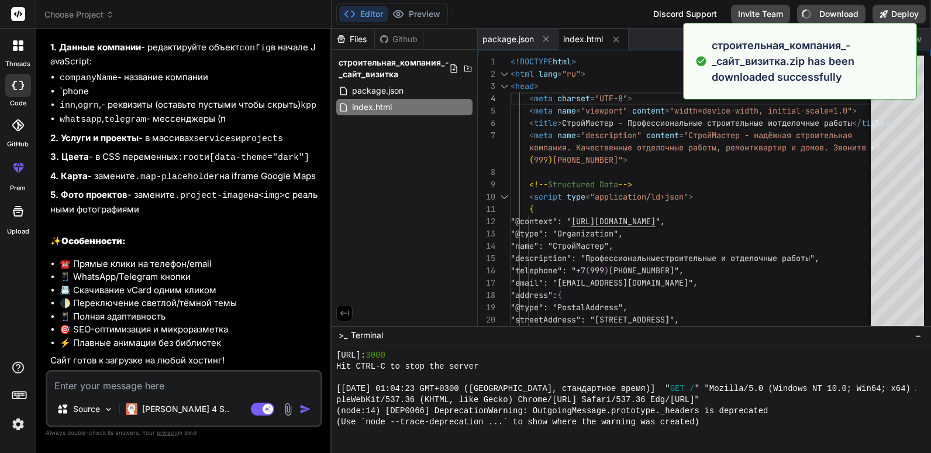
type textarea "x"
